Goal: Information Seeking & Learning: Learn about a topic

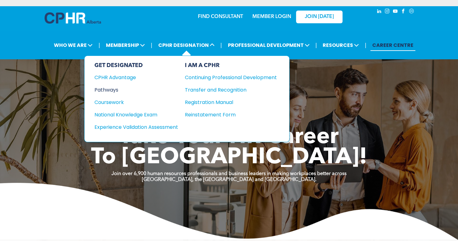
click at [108, 86] on div "Pathways" at bounding box center [132, 90] width 75 height 8
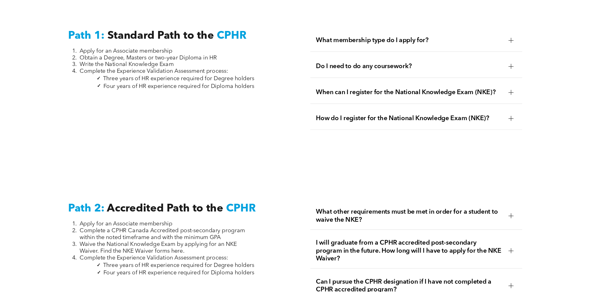
scroll to position [836, 0]
